Goal: Information Seeking & Learning: Learn about a topic

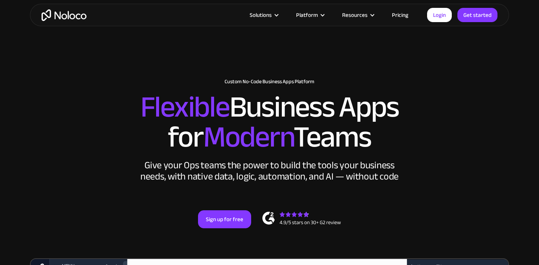
scroll to position [13, 0]
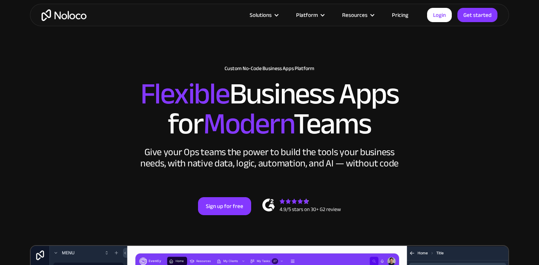
click at [402, 13] on link "Pricing" at bounding box center [400, 15] width 35 height 10
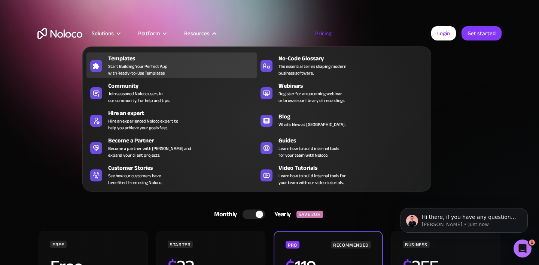
click at [115, 61] on div "Templates" at bounding box center [184, 58] width 152 height 9
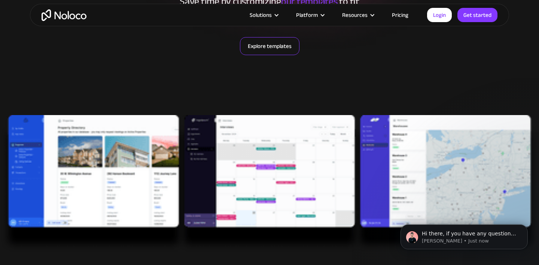
click at [268, 49] on link "Explore templates" at bounding box center [270, 46] width 60 height 18
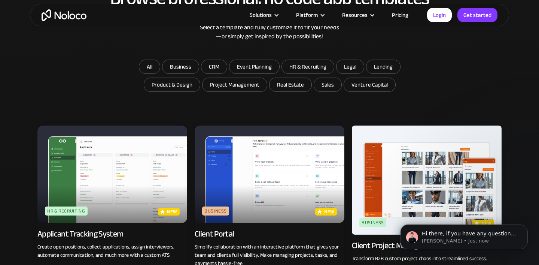
scroll to position [454, 0]
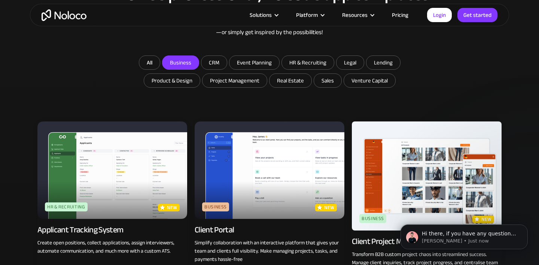
click at [181, 64] on input "Business" at bounding box center [180, 62] width 36 height 13
checkbox input "true"
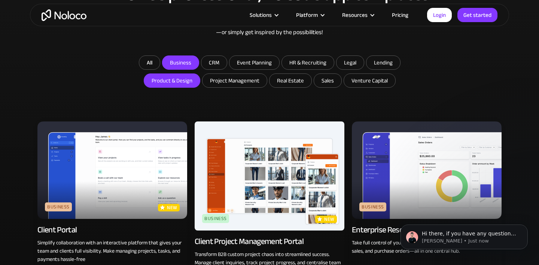
click at [180, 80] on input "Product & Design" at bounding box center [172, 80] width 56 height 13
checkbox input "true"
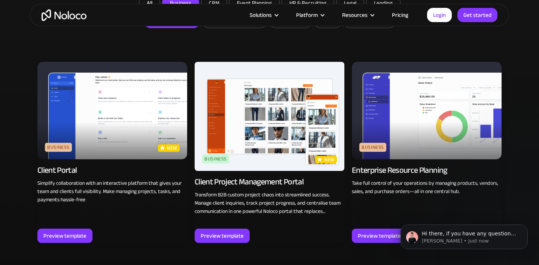
scroll to position [513, 0]
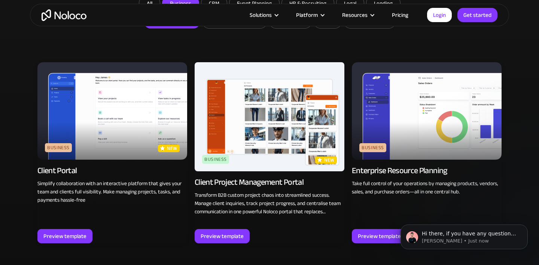
click at [242, 139] on img at bounding box center [270, 116] width 150 height 109
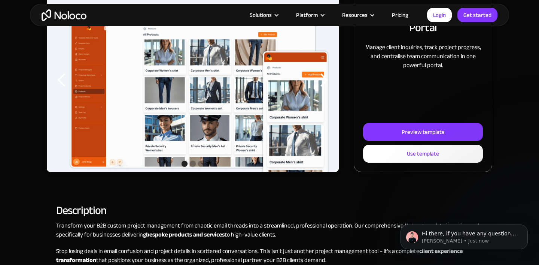
scroll to position [138, 0]
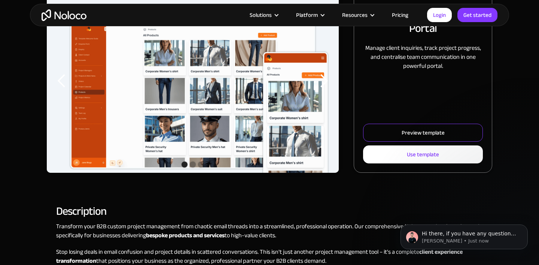
click at [389, 130] on link "Preview template" at bounding box center [423, 133] width 120 height 18
